Goal: Task Accomplishment & Management: Manage account settings

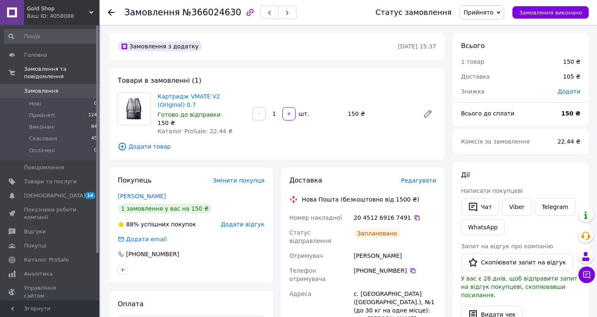
click at [72, 22] on div "Gold Shop Ваш ID: 4058088" at bounding box center [61, 12] width 75 height 25
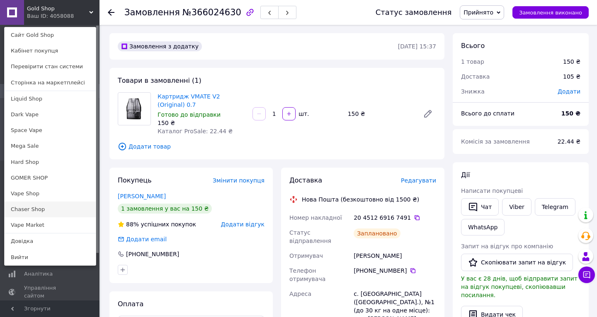
click at [39, 205] on link "Chaser Shop" at bounding box center [50, 210] width 91 height 16
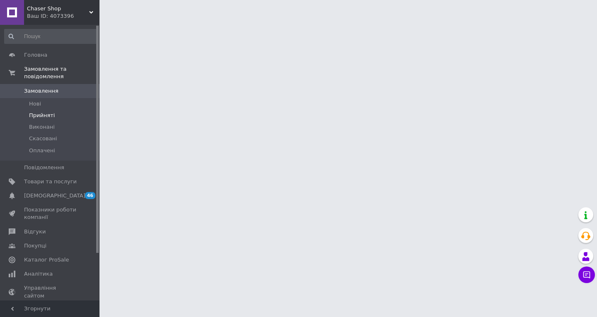
click at [78, 118] on li "Прийняті" at bounding box center [51, 116] width 102 height 12
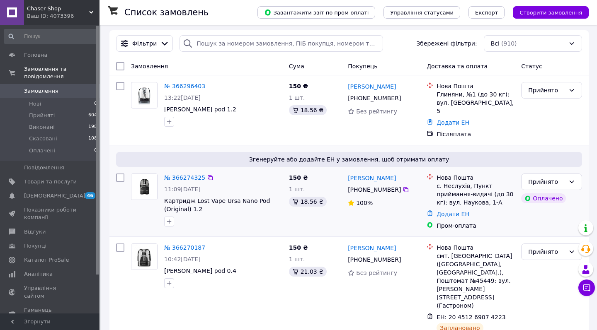
scroll to position [58, 0]
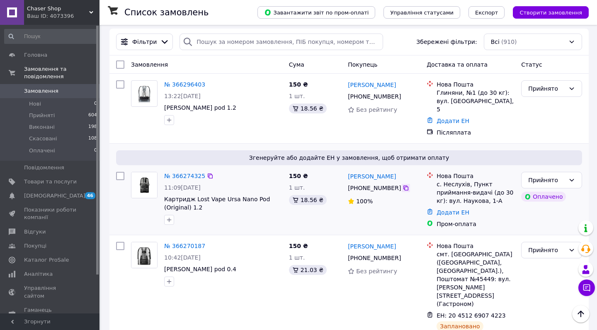
click at [405, 184] on div at bounding box center [405, 188] width 8 height 8
click at [403, 185] on icon at bounding box center [405, 188] width 7 height 7
click at [459, 180] on div "с. Неслухів, Пункт приймання-видачі (до 30 кг): вул. Наукова, 1-А" at bounding box center [475, 192] width 78 height 25
click at [460, 180] on div "с. Неслухів, Пункт приймання-видачі (до 30 кг): вул. Наукова, 1-А" at bounding box center [475, 192] width 78 height 25
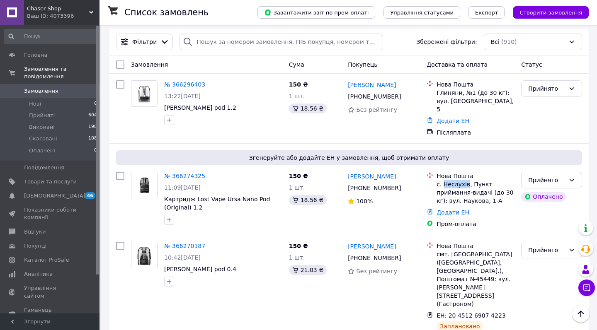
copy div "Неслухів"
click at [448, 209] on link "Додати ЕН" at bounding box center [452, 212] width 33 height 7
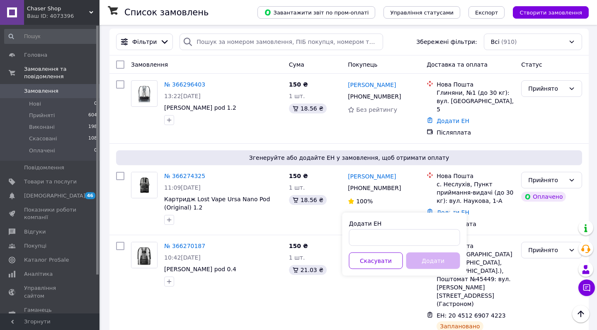
click at [428, 226] on div "Додати ЕН" at bounding box center [404, 224] width 111 height 8
click at [426, 232] on input "Додати ЕН" at bounding box center [404, 238] width 111 height 17
paste input "20451269187908"
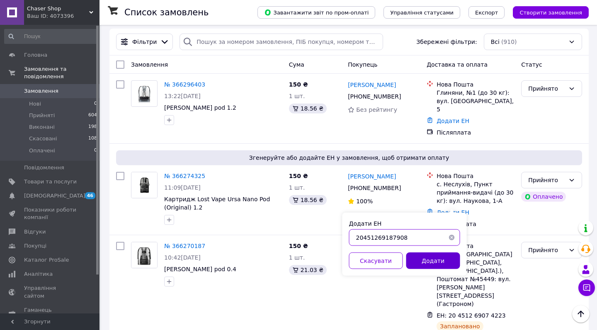
drag, startPoint x: 389, startPoint y: 237, endPoint x: 441, endPoint y: 255, distance: 54.8
click at [449, 245] on div "20451269187908" at bounding box center [404, 238] width 111 height 17
drag, startPoint x: 422, startPoint y: 241, endPoint x: 439, endPoint y: 252, distance: 20.5
click at [439, 243] on input "20451269187908" at bounding box center [404, 238] width 111 height 17
type input "20451269187908"
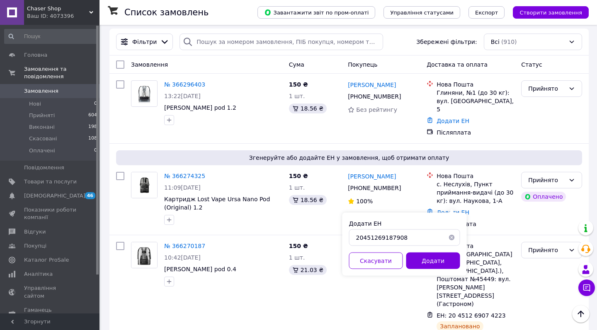
click at [439, 264] on button "Додати" at bounding box center [433, 261] width 54 height 17
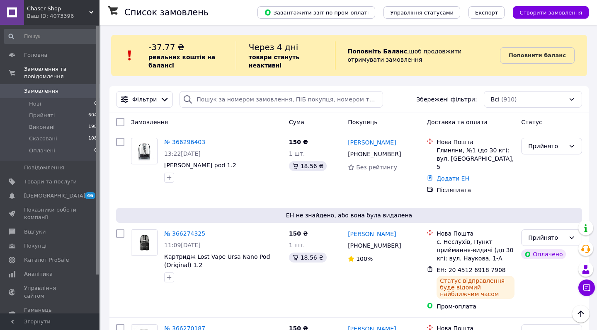
scroll to position [0, 0]
click at [403, 154] on icon at bounding box center [405, 154] width 5 height 5
click at [445, 151] on div "Глиняни, №1 (до 30 кг): вул. Святого Миколая, 5" at bounding box center [475, 158] width 78 height 25
copy div "Глиняни"
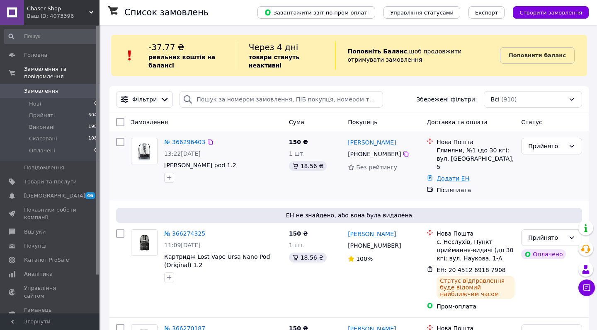
click at [444, 175] on link "Додати ЕН" at bounding box center [452, 178] width 33 height 7
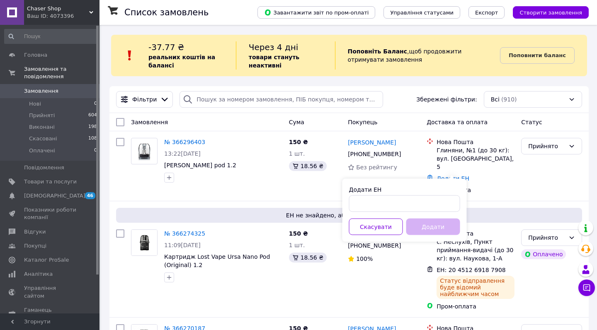
click at [428, 194] on div "Додати ЕН" at bounding box center [404, 199] width 111 height 27
click at [423, 197] on input "Додати ЕН" at bounding box center [404, 204] width 111 height 17
paste input "20451269188381"
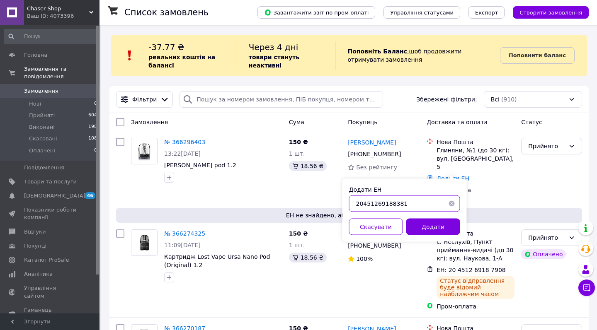
drag, startPoint x: 387, startPoint y: 203, endPoint x: 444, endPoint y: 215, distance: 58.9
click at [443, 215] on div "Додати ЕН 20451269188381 Скасувати Додати" at bounding box center [404, 210] width 124 height 63
type input "20451269188381"
click at [426, 220] on button "Додати" at bounding box center [433, 227] width 54 height 17
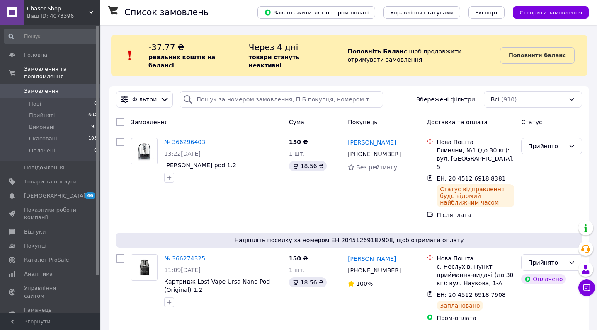
click at [76, 17] on div "Ваш ID: 4073396" at bounding box center [63, 15] width 73 height 7
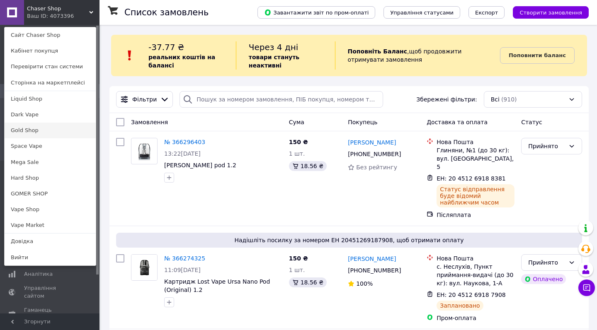
click at [50, 131] on link "Gold Shop" at bounding box center [50, 131] width 91 height 16
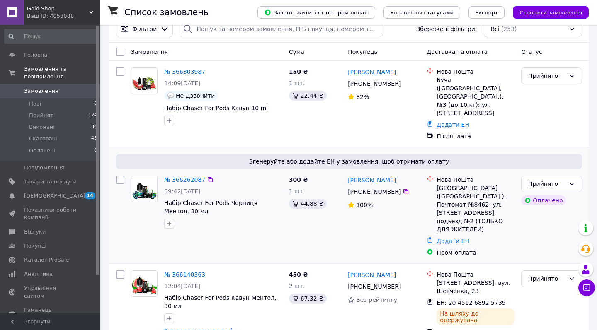
scroll to position [73, 0]
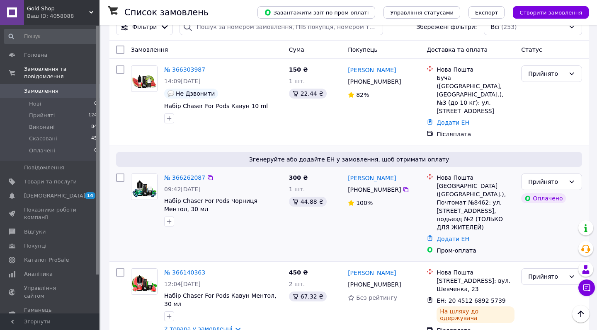
click at [409, 185] on div "+380 98 639 02 81" at bounding box center [384, 190] width 74 height 10
click at [406, 186] on icon at bounding box center [405, 189] width 7 height 7
click at [481, 182] on div "Киев (Киевская обл.), Почтомат №8462: ул. Срибнокольская, 24, подьезд №2 (ТОЛЬК…" at bounding box center [475, 207] width 78 height 50
copy div "8462"
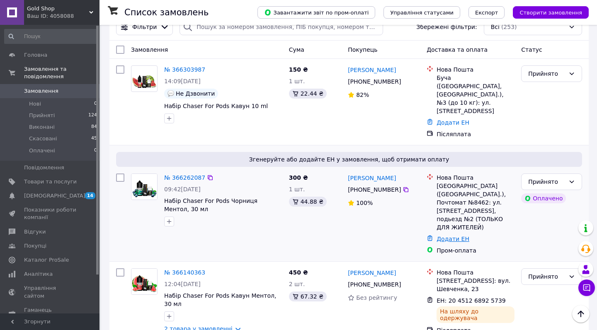
click at [441, 236] on link "Додати ЕН" at bounding box center [452, 239] width 33 height 7
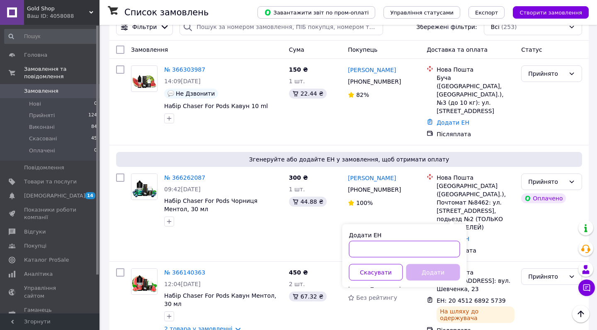
click at [409, 250] on input "Додати ЕН" at bounding box center [404, 249] width 111 height 17
paste input "20451269189145"
drag, startPoint x: 389, startPoint y: 250, endPoint x: 437, endPoint y: 253, distance: 47.8
click at [437, 253] on input "20451269189145" at bounding box center [404, 249] width 111 height 17
type input "20451269189145"
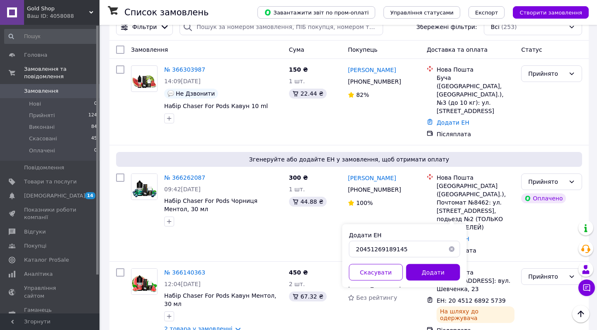
click at [432, 271] on button "Додати" at bounding box center [433, 272] width 54 height 17
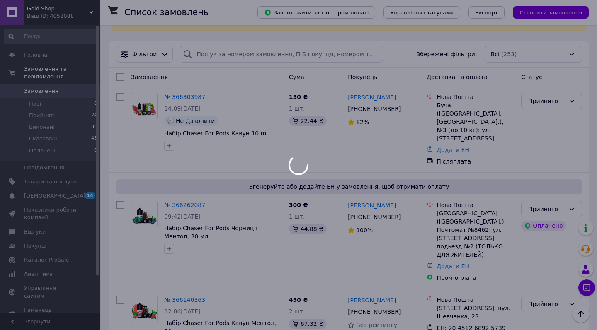
scroll to position [29, 0]
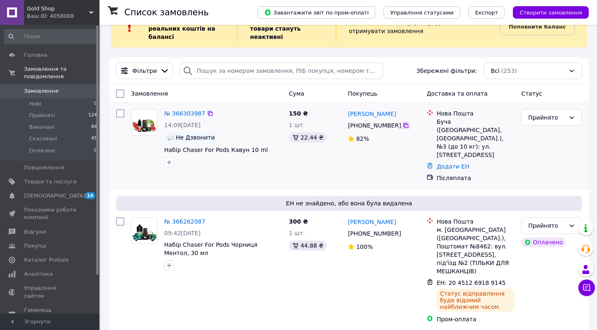
click at [404, 124] on icon at bounding box center [405, 125] width 7 height 7
click at [440, 123] on div "Буча (Киевская обл., Бучанский р-н.), №3 (до 10 кг): ул. Новое Шоссе, 8а" at bounding box center [475, 138] width 78 height 41
copy div "Буча"
click at [445, 163] on link "Додати ЕН" at bounding box center [452, 166] width 33 height 7
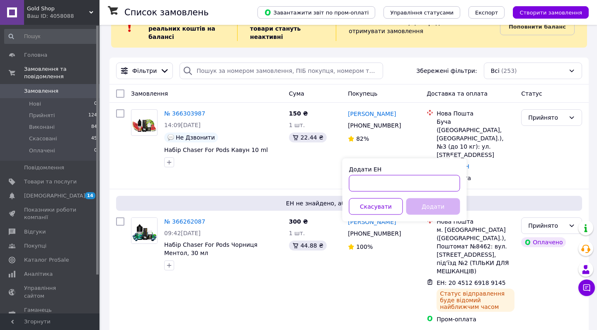
click at [430, 183] on input "Додати ЕН" at bounding box center [404, 183] width 111 height 17
paste input "20451269189459"
drag, startPoint x: 385, startPoint y: 184, endPoint x: 464, endPoint y: 203, distance: 81.8
click at [463, 202] on div "Додати ЕН 20451269189459 Скасувати Додати" at bounding box center [404, 190] width 124 height 63
type input "20451269189459"
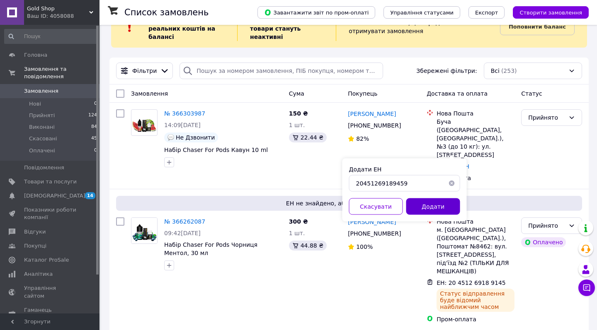
click at [442, 207] on button "Додати" at bounding box center [433, 206] width 54 height 17
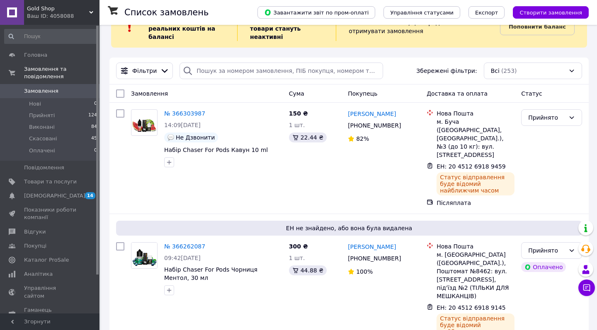
click at [48, 6] on span "Gold Shop" at bounding box center [58, 8] width 62 height 7
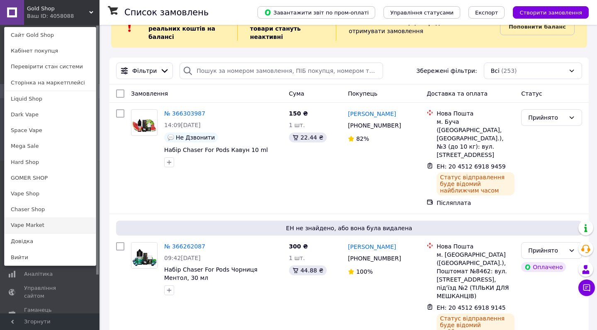
click at [60, 218] on link "Vape Market" at bounding box center [50, 226] width 91 height 16
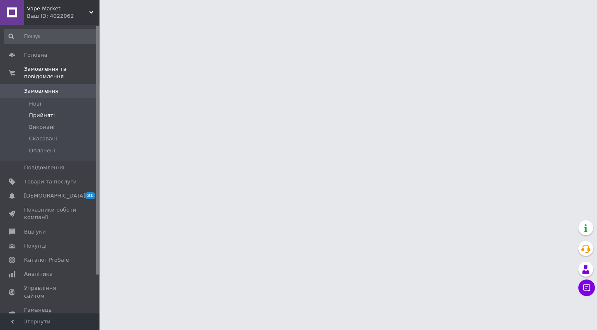
click at [75, 118] on li "Прийняті" at bounding box center [51, 116] width 102 height 12
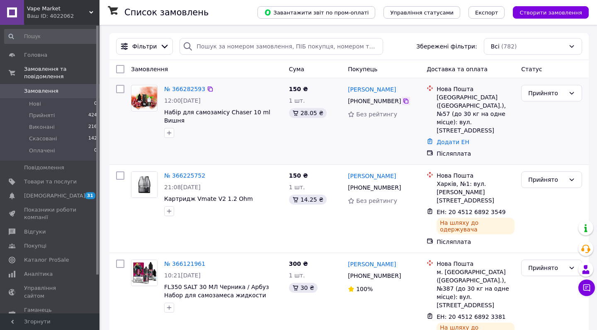
click at [408, 101] on icon at bounding box center [405, 101] width 7 height 7
click at [442, 102] on div "Львів (Львівська обл.), №57 (до 30 кг на одне місце): вул. Стрийська, 79" at bounding box center [475, 113] width 78 height 41
click at [442, 100] on div "Львів (Львівська обл.), №57 (до 30 кг на одне місце): вул. Стрийська, 79" at bounding box center [475, 113] width 78 height 41
copy div "Львів"
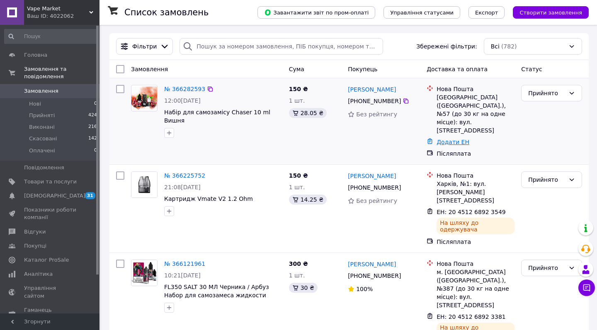
click at [445, 139] on link "Додати ЕН" at bounding box center [452, 142] width 33 height 7
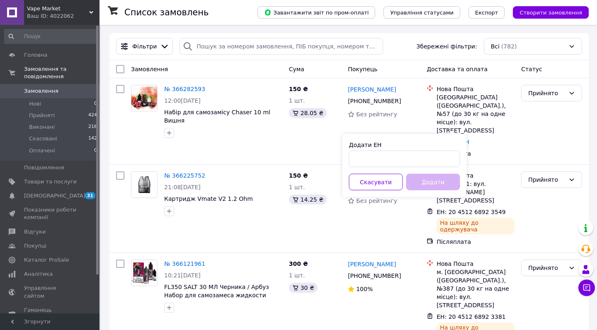
click at [441, 148] on div "Додати ЕН" at bounding box center [404, 145] width 111 height 8
click at [440, 160] on input "Додати ЕН" at bounding box center [404, 159] width 111 height 17
paste input "20451269189844"
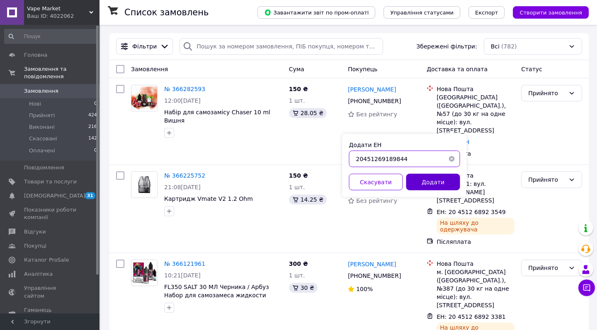
drag, startPoint x: 388, startPoint y: 158, endPoint x: 447, endPoint y: 174, distance: 61.4
click at [446, 174] on div "Додати ЕН 20451269189844 Скасувати Додати" at bounding box center [404, 165] width 124 height 63
drag, startPoint x: 387, startPoint y: 160, endPoint x: 417, endPoint y: 165, distance: 29.8
click at [416, 164] on input "20451269189844" at bounding box center [404, 159] width 111 height 17
type input "20451269189844"
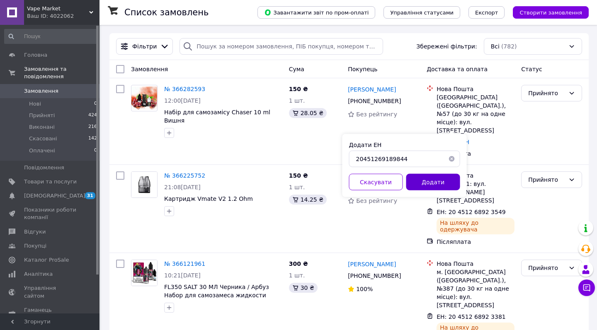
click at [430, 189] on button "Додати" at bounding box center [433, 182] width 54 height 17
